Goal: Navigation & Orientation: Find specific page/section

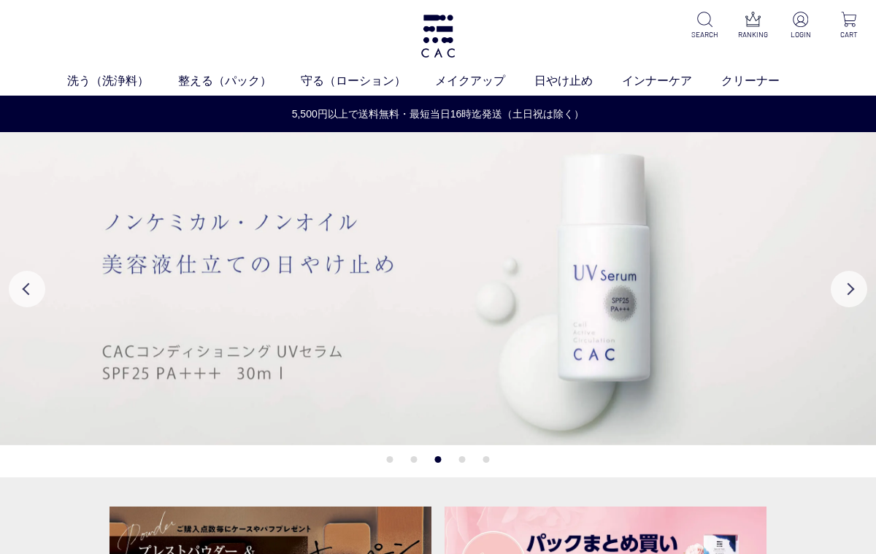
click at [345, 112] on link "ベース" at bounding box center [338, 108] width 31 height 12
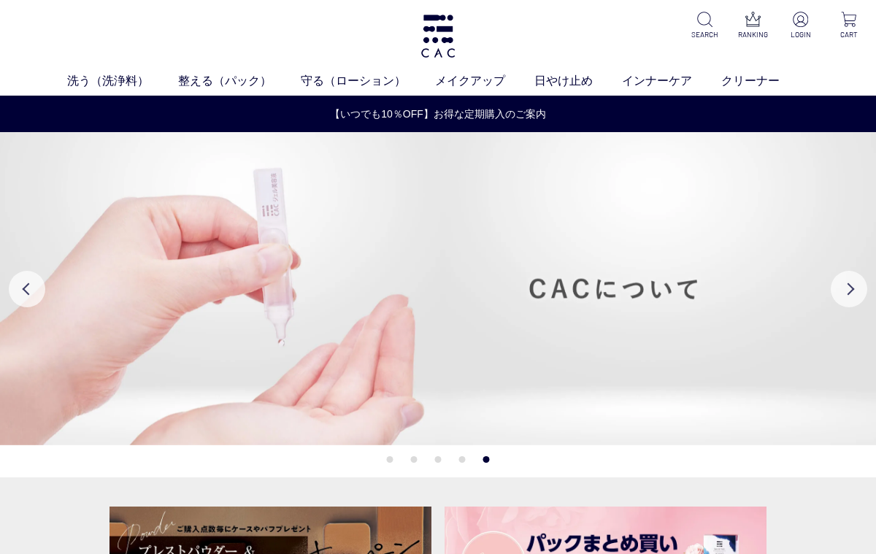
click at [469, 112] on link "フェイスカラー" at bounding box center [462, 108] width 72 height 12
click at [663, 84] on link "インナーケア" at bounding box center [671, 81] width 99 height 18
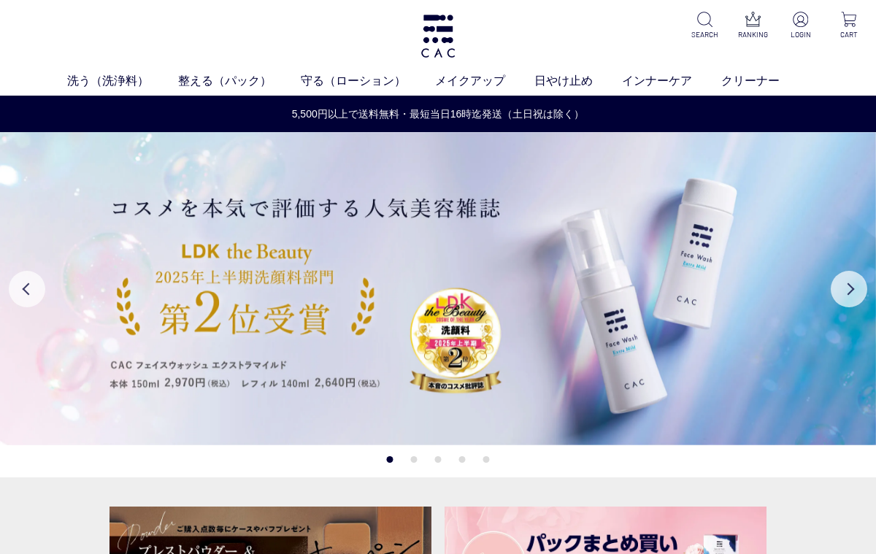
click at [844, 301] on button "Next" at bounding box center [849, 289] width 36 height 36
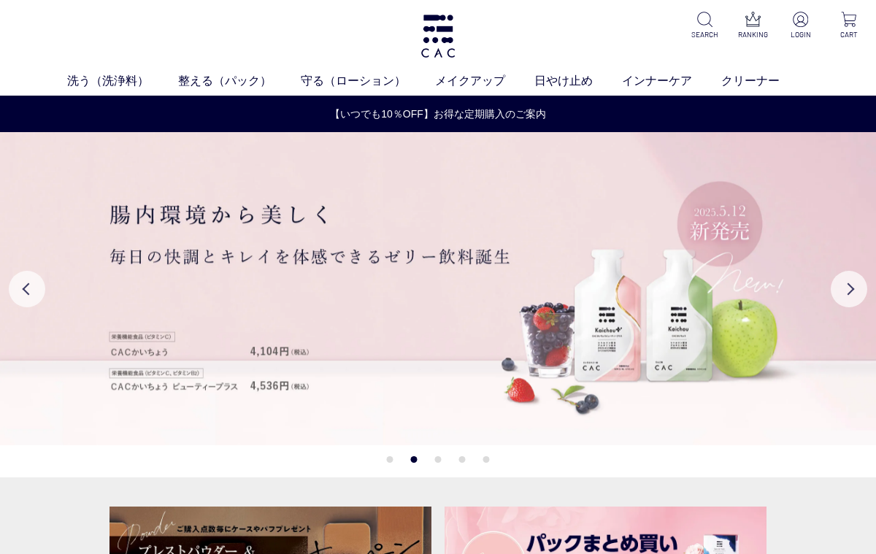
click at [753, 445] on img at bounding box center [438, 288] width 876 height 313
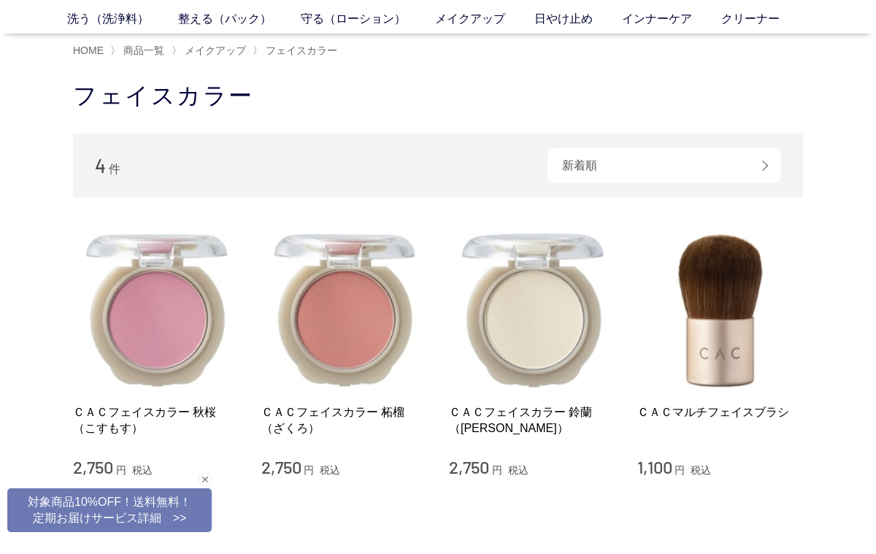
scroll to position [59, 0]
